Goal: Navigation & Orientation: Find specific page/section

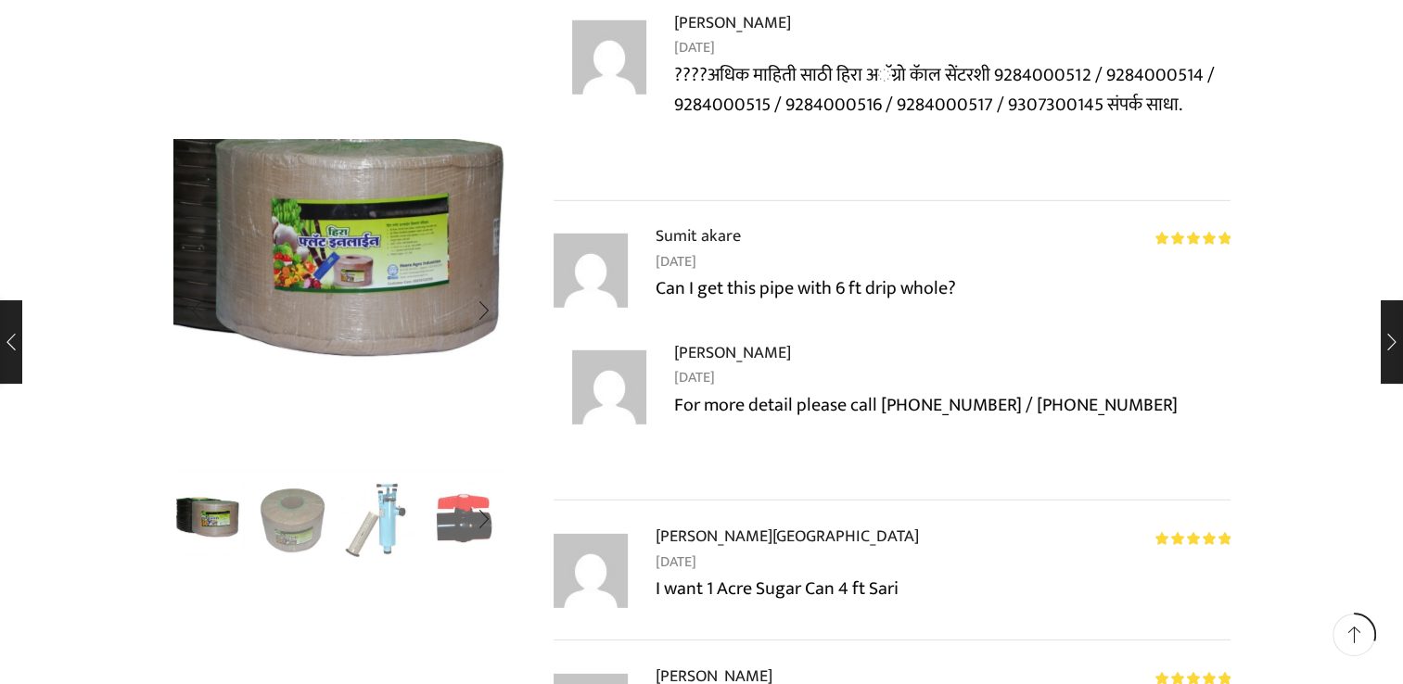
scroll to position [5470, 0]
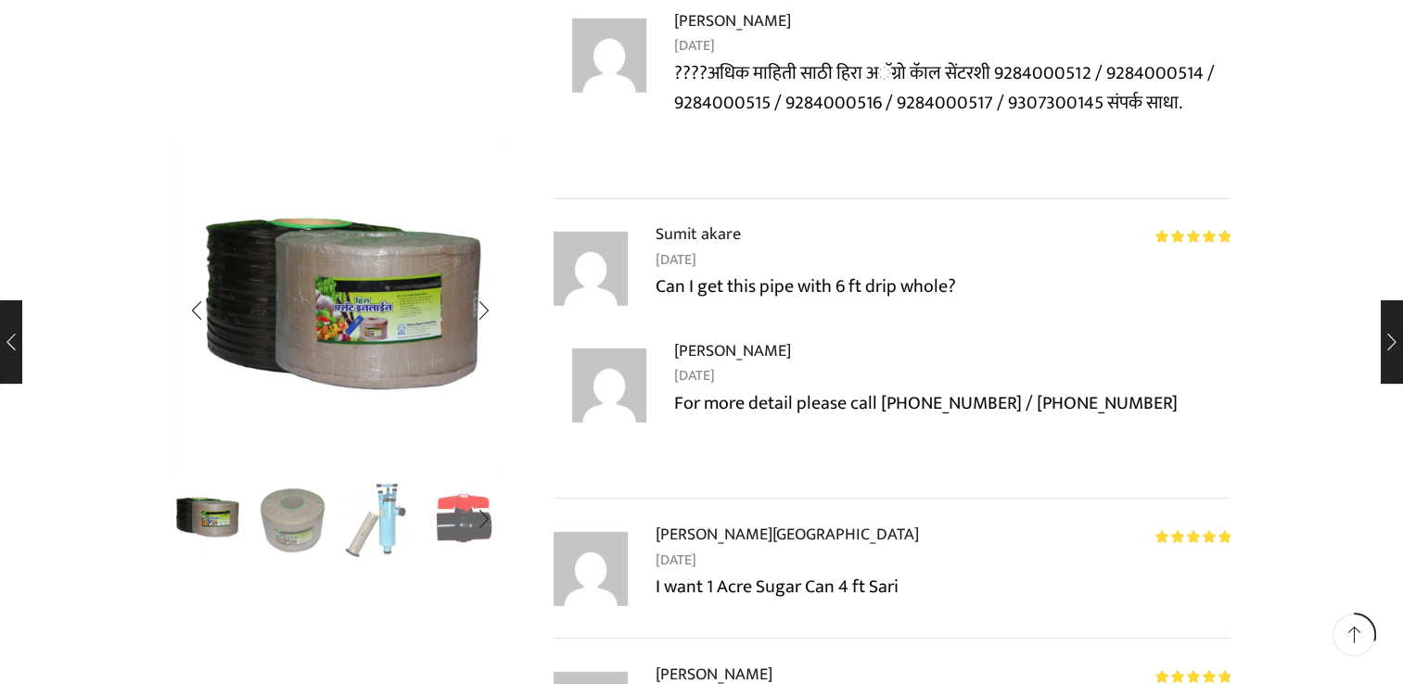
click at [223, 525] on img "1 / 10" at bounding box center [207, 517] width 77 height 77
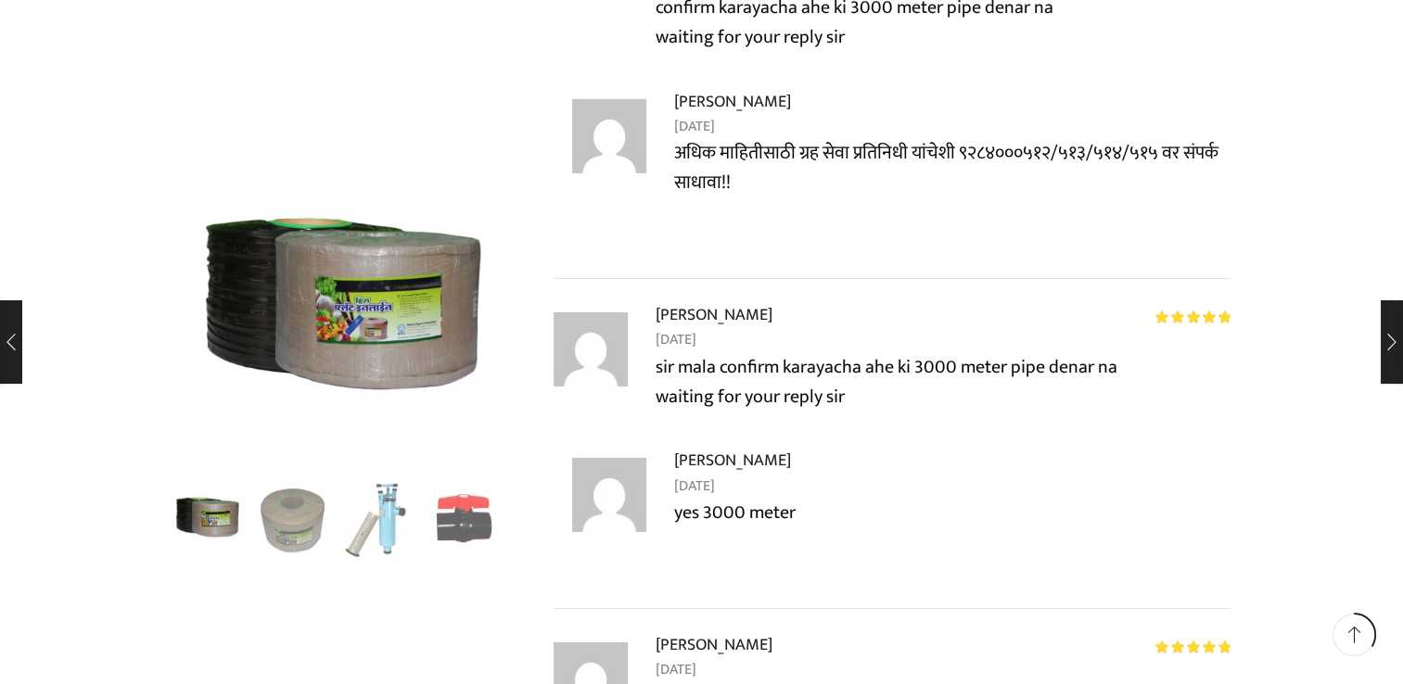
scroll to position [6305, 0]
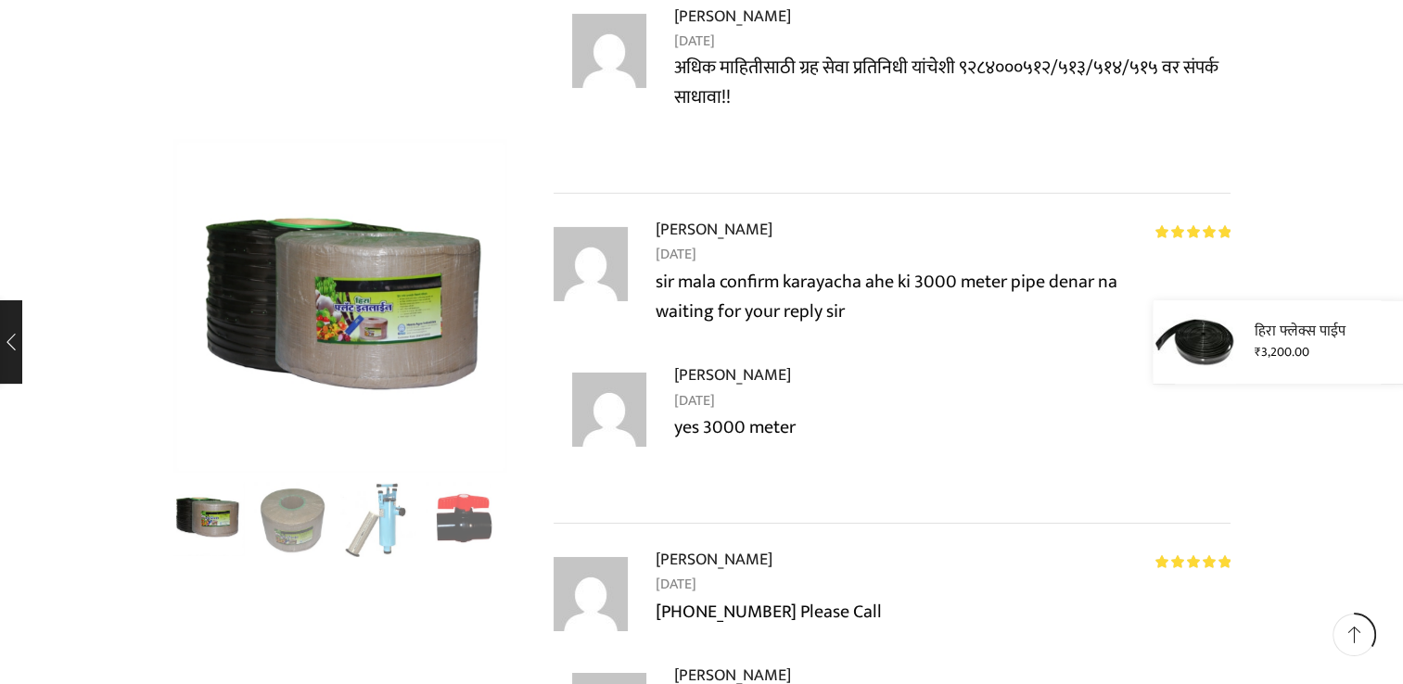
click at [1387, 342] on div "हिरा फ्लेक्स पाईप ₹ 3,200.00" at bounding box center [1278, 341] width 250 height 83
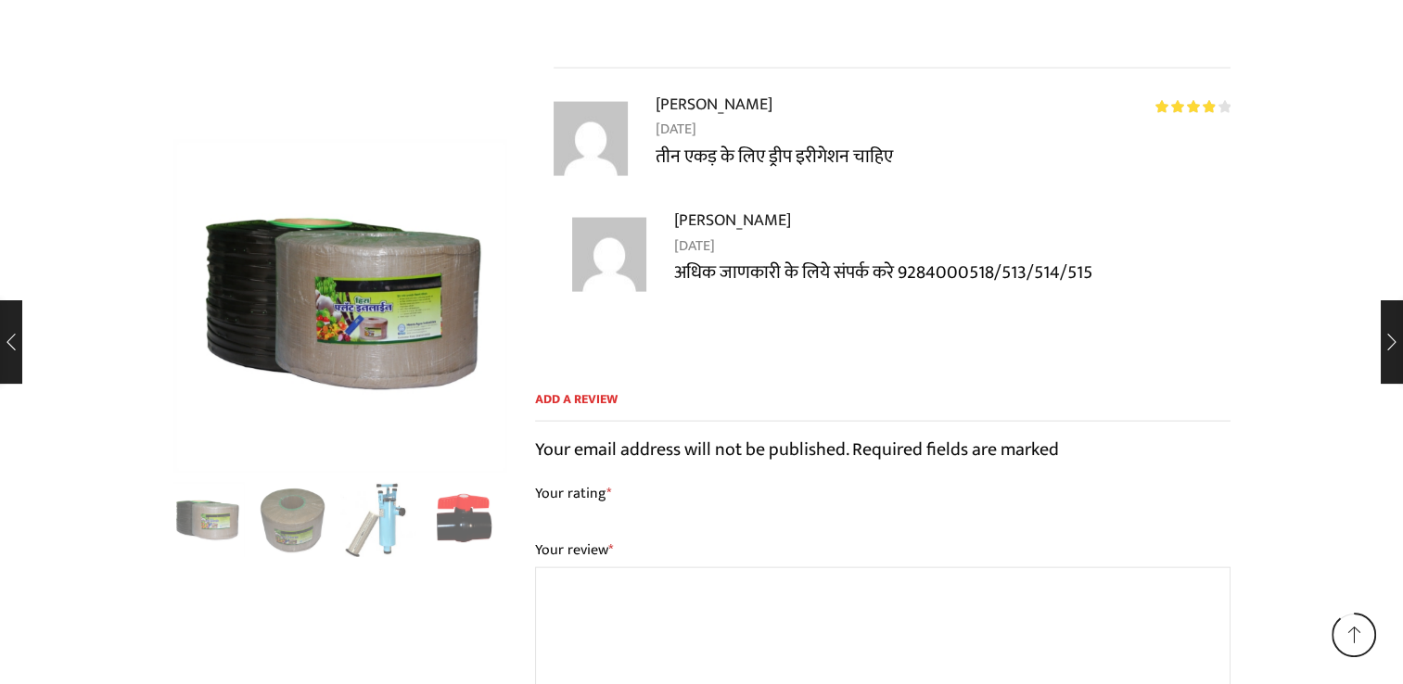
scroll to position [18648, 0]
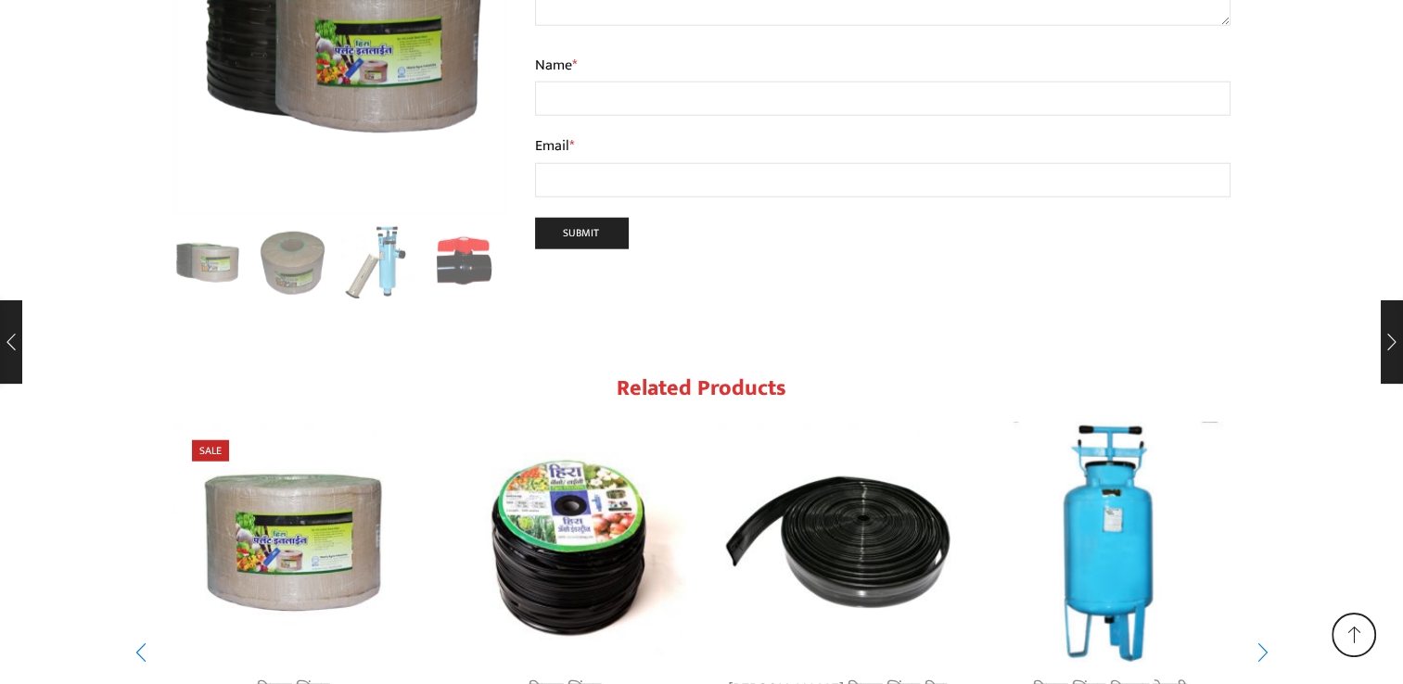
click at [864, 676] on link "ठिबक सिंचन" at bounding box center [883, 690] width 73 height 28
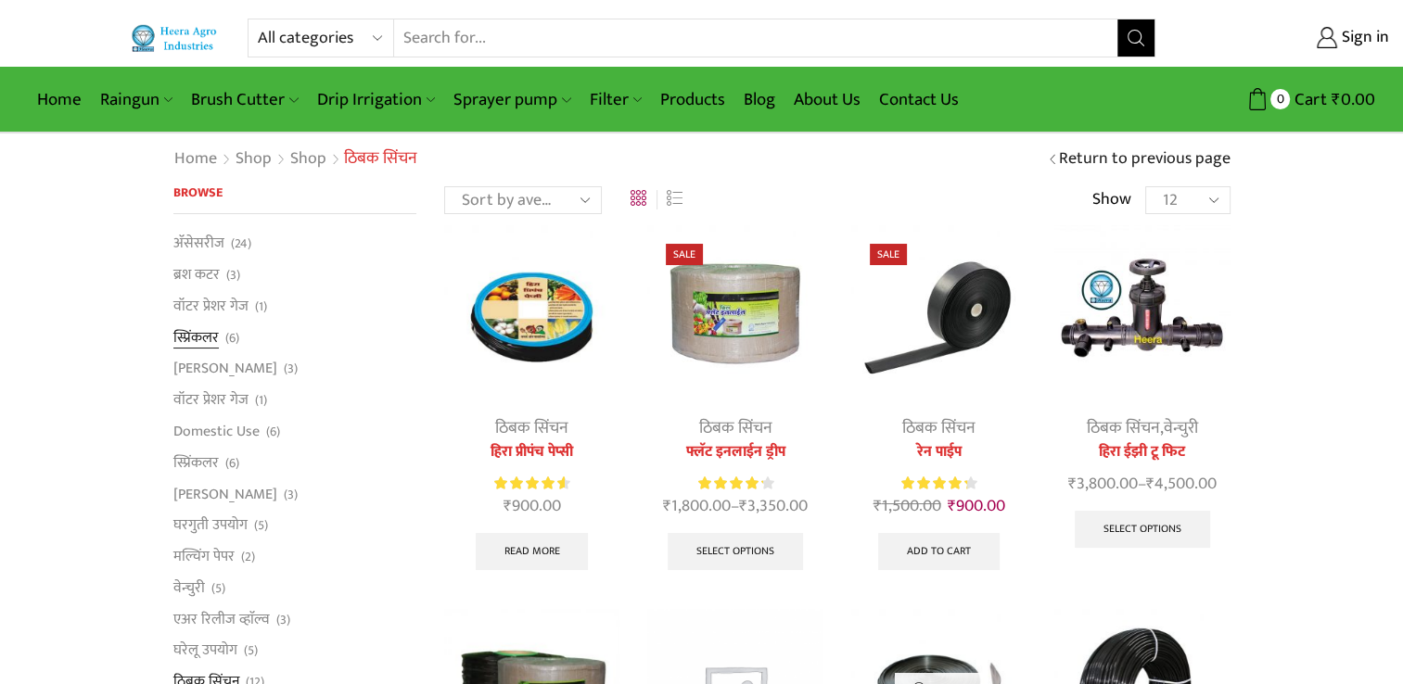
click at [203, 328] on link "स्प्रिंकलर" at bounding box center [195, 338] width 45 height 32
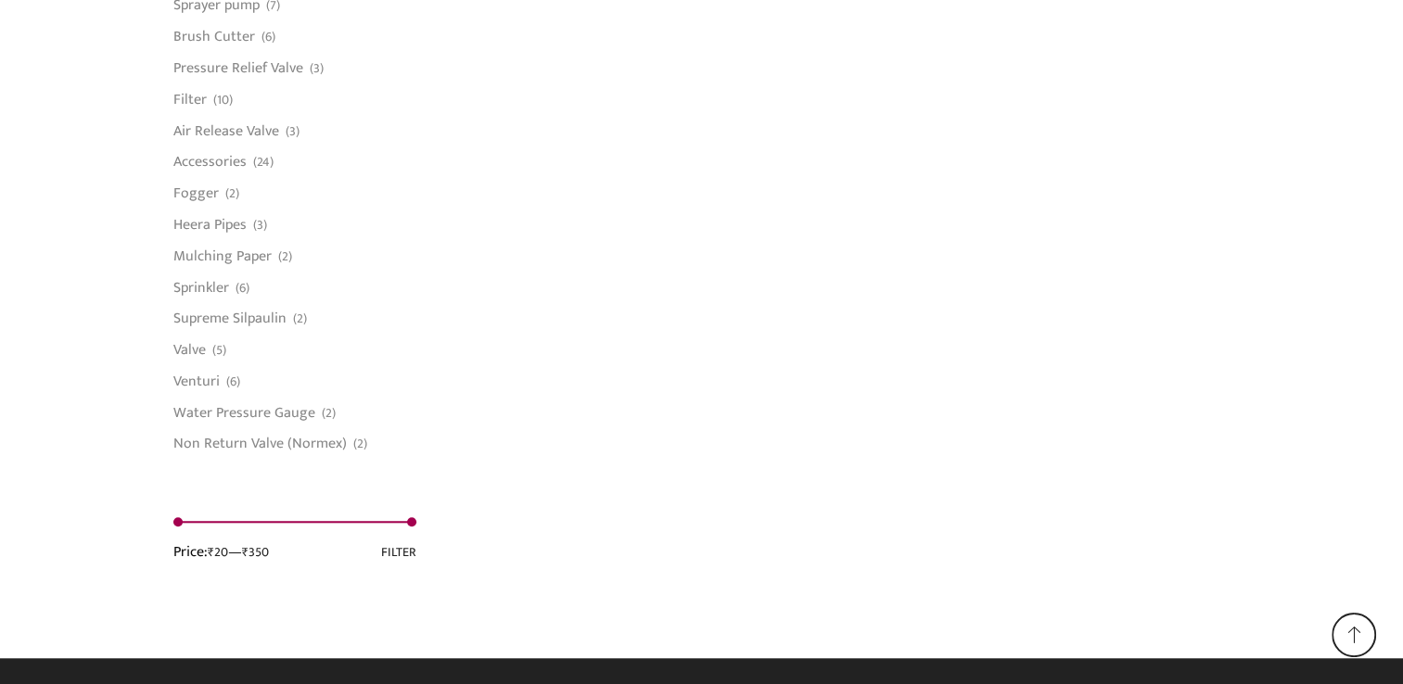
scroll to position [1497, 0]
